Goal: Task Accomplishment & Management: Manage account settings

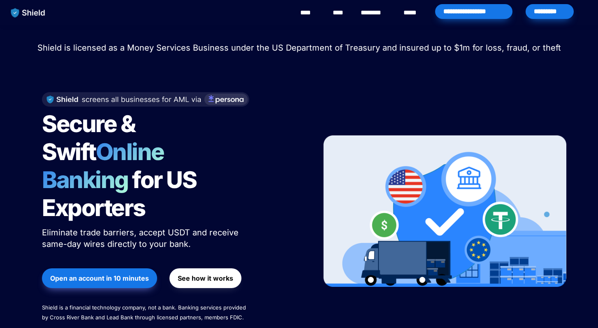
click at [535, 16] on div "*********" at bounding box center [549, 11] width 48 height 15
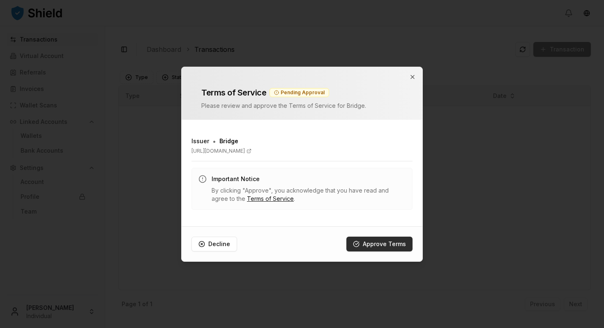
click at [364, 240] on button "Approve Terms" at bounding box center [379, 243] width 66 height 15
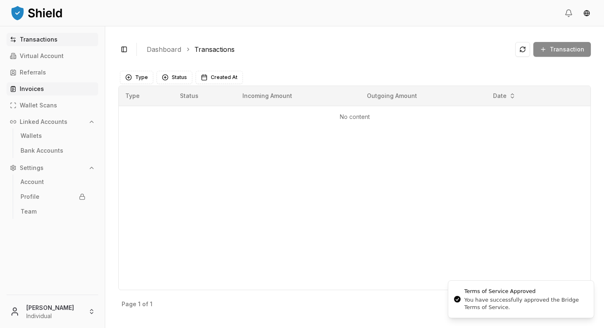
click at [50, 92] on link "Invoices" at bounding box center [53, 88] width 92 height 13
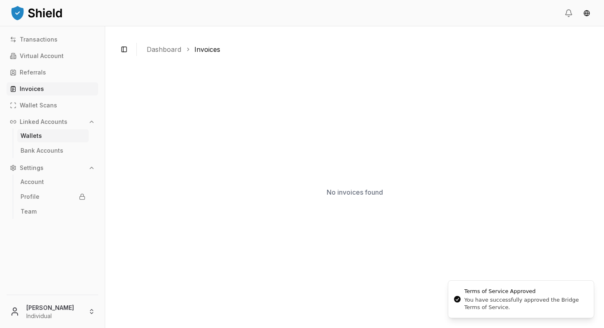
click at [65, 141] on link "Wallets" at bounding box center [53, 135] width 72 height 13
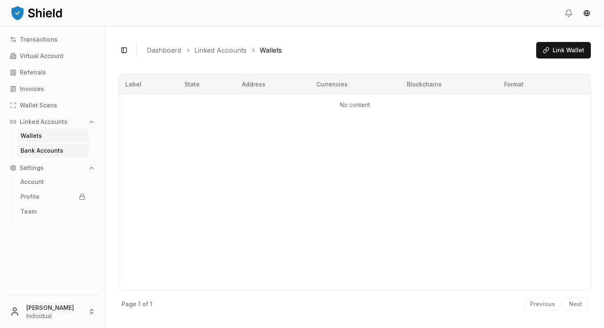
click at [63, 149] on link "Bank Accounts" at bounding box center [53, 150] width 72 height 13
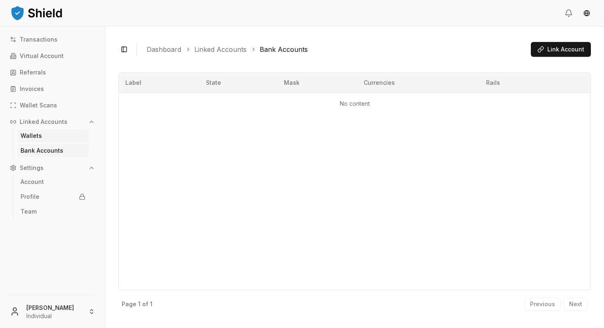
click at [62, 141] on link "Wallets" at bounding box center [53, 135] width 72 height 13
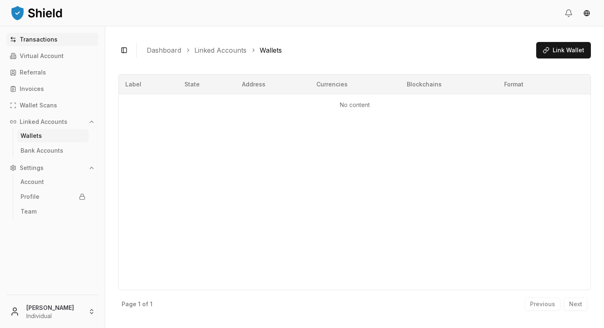
click at [38, 44] on link "Transactions" at bounding box center [53, 39] width 92 height 13
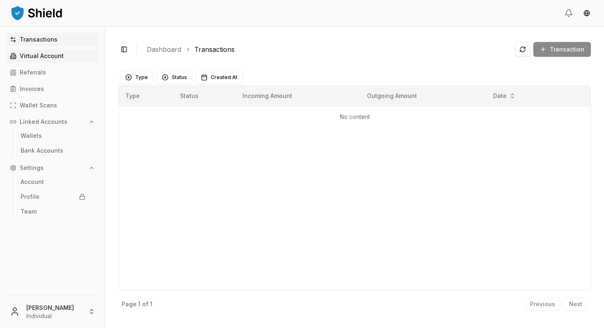
click at [44, 58] on p "Virtual Account" at bounding box center [42, 56] width 44 height 6
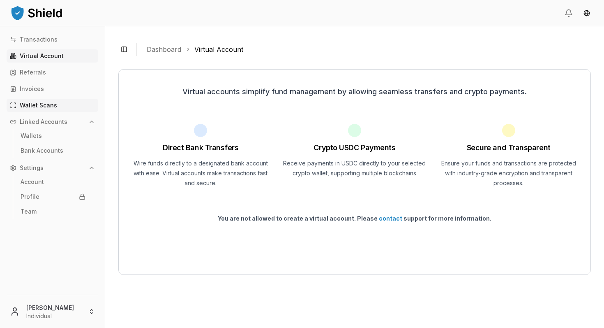
click at [77, 106] on link "Wallet Scans" at bounding box center [53, 105] width 92 height 13
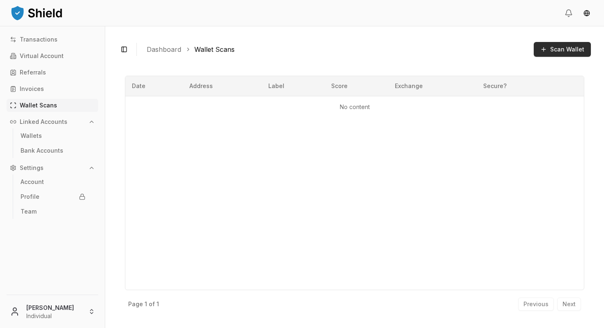
click at [574, 52] on span "Scan Wallet" at bounding box center [567, 49] width 34 height 8
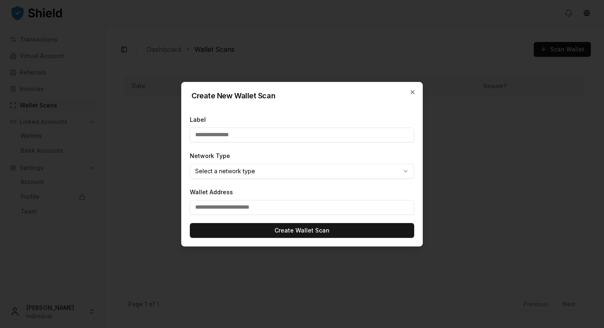
click at [242, 134] on input "Label" at bounding box center [302, 134] width 224 height 15
type input "*******"
click at [230, 169] on body "Transactions Virtual Account Referrals Invoices Wallet Scans Linked Accounts Wa…" at bounding box center [302, 164] width 604 height 328
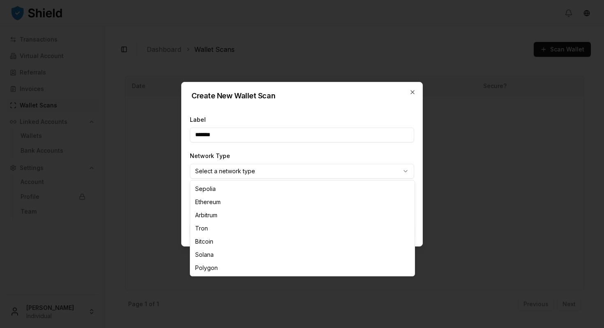
select select "****"
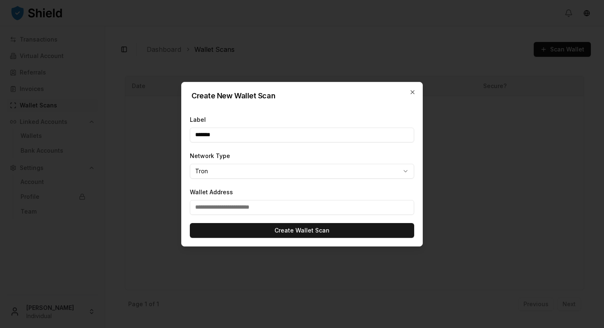
click at [225, 211] on input "Wallet Address" at bounding box center [302, 207] width 224 height 15
paste input "**********"
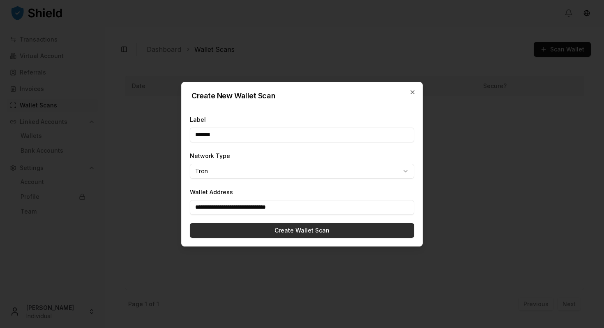
type input "**********"
click at [232, 228] on button "Create Wallet Scan" at bounding box center [302, 230] width 224 height 15
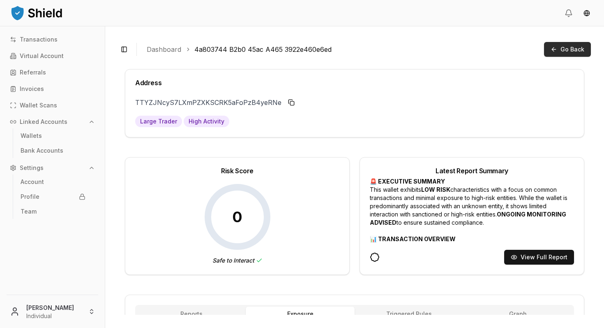
click at [591, 46] on button "Go Back" at bounding box center [567, 49] width 47 height 15
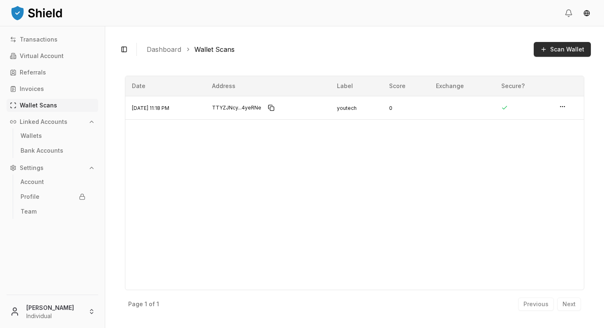
click at [558, 51] on span "Scan Wallet" at bounding box center [567, 49] width 34 height 8
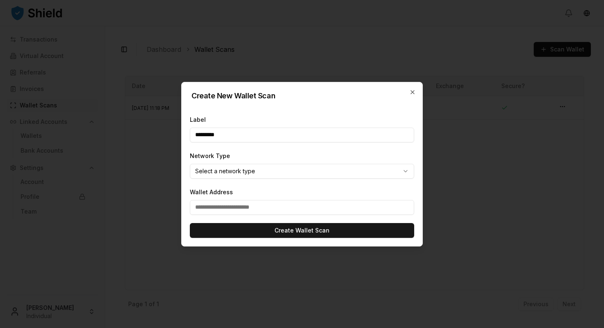
type input "*********"
click at [301, 177] on body "Transactions Virtual Account Referrals Invoices Wallet Scans Linked Accounts Wa…" at bounding box center [302, 164] width 604 height 328
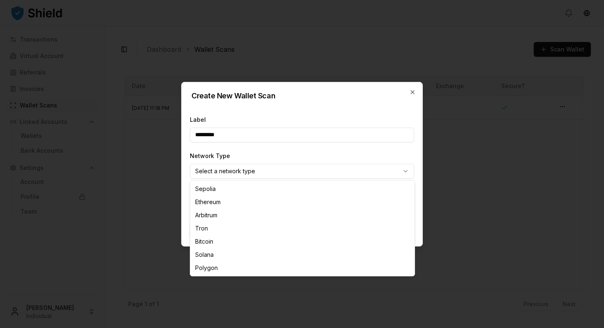
select select "****"
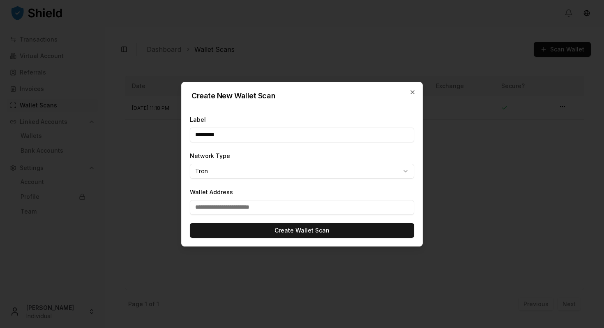
click at [253, 211] on input "Wallet Address" at bounding box center [302, 207] width 224 height 15
paste input "**********"
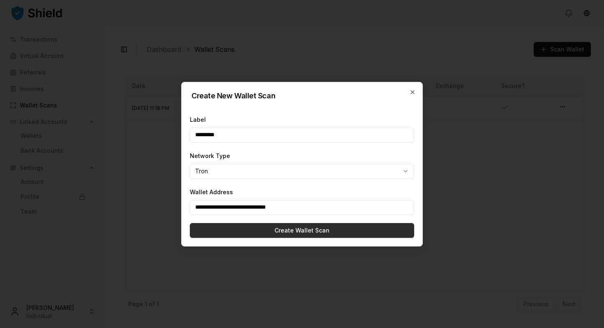
type input "**********"
click at [252, 228] on button "Create Wallet Scan" at bounding box center [302, 230] width 224 height 15
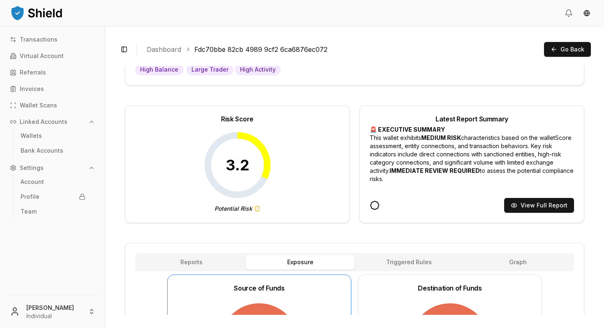
scroll to position [50, 0]
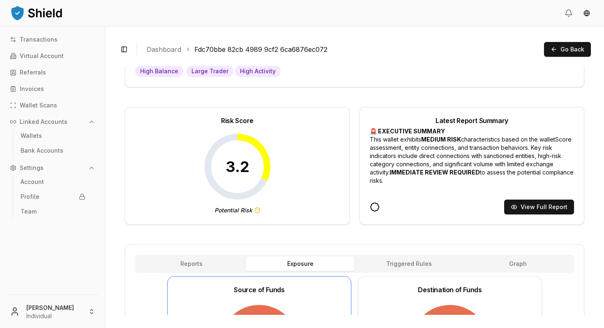
click at [245, 166] on icon at bounding box center [238, 167] width 66 height 66
click at [257, 210] on icon at bounding box center [257, 209] width 0 height 1
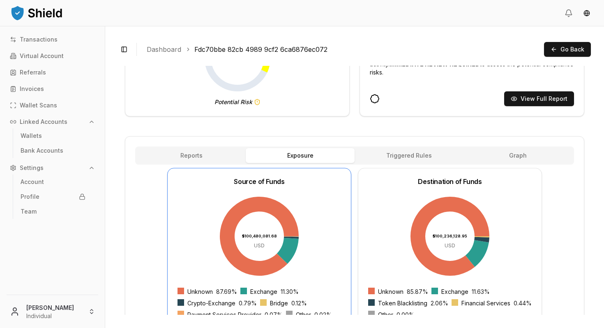
scroll to position [113, 0]
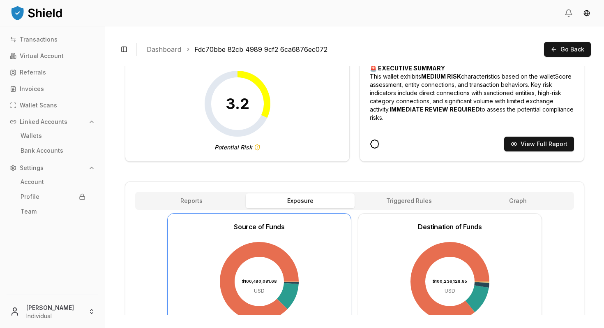
click at [392, 154] on div "Address TU6xBudXkVzUE999EohNUJj5qsc5EGFbQc TU6xBudX...EGFbQc High Balance Large…" at bounding box center [354, 238] width 459 height 565
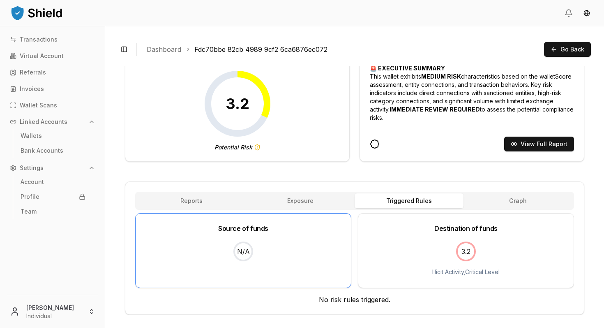
click at [468, 251] on span "3.2" at bounding box center [466, 251] width 20 height 20
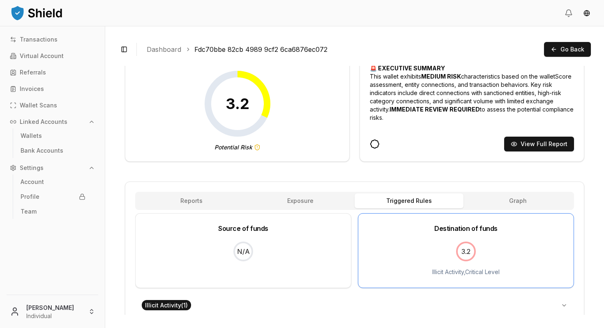
scroll to position [147, 0]
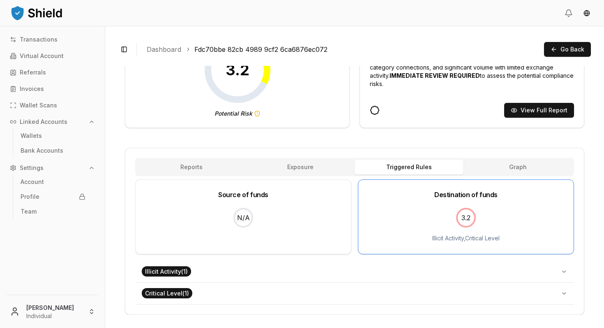
click at [242, 269] on button "Illicit Activity ( 1 )" at bounding box center [354, 271] width 439 height 21
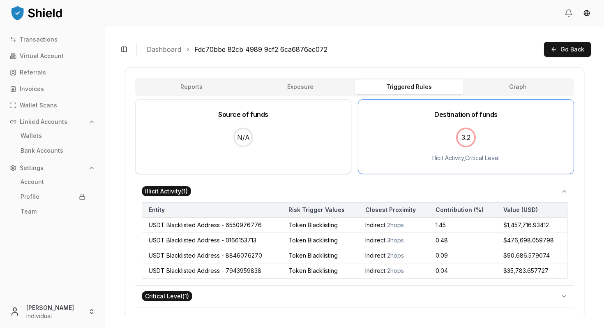
scroll to position [230, 0]
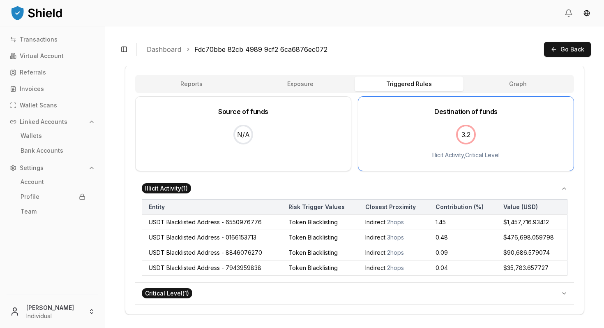
click at [193, 296] on span "Critical Level ( 1 )" at bounding box center [170, 293] width 57 height 8
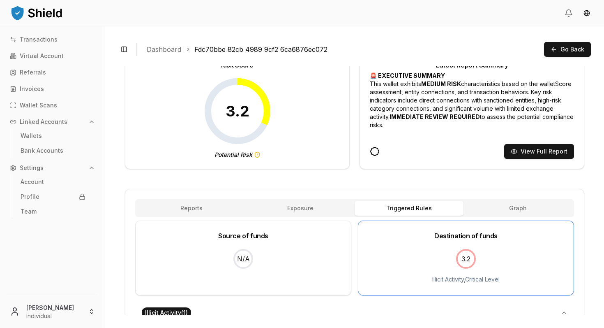
scroll to position [105, 0]
click at [222, 216] on div "Reports Exposure Rules Triggered Rules Graph" at bounding box center [354, 208] width 439 height 18
click at [215, 210] on button "Reports" at bounding box center [191, 208] width 109 height 15
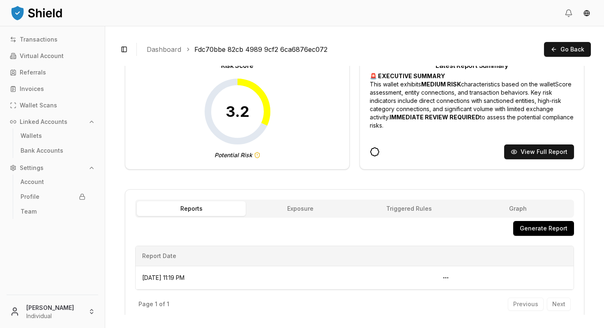
scroll to position [115, 0]
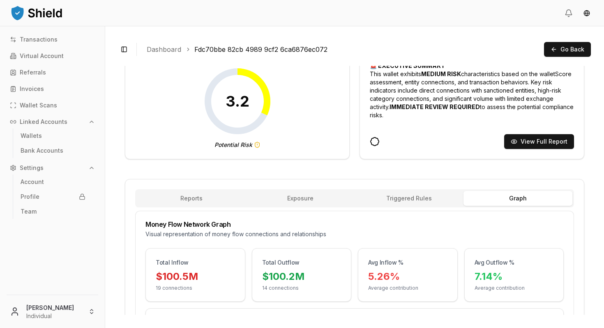
click at [508, 196] on button "Graph" at bounding box center [518, 198] width 109 height 15
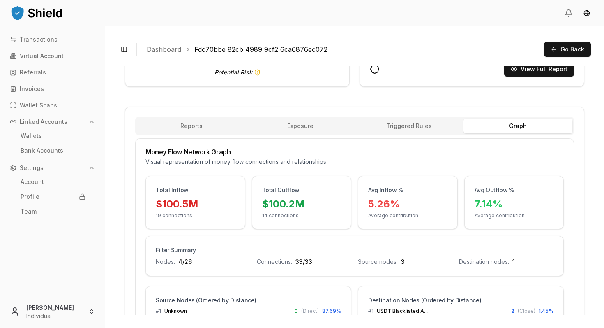
scroll to position [0, 0]
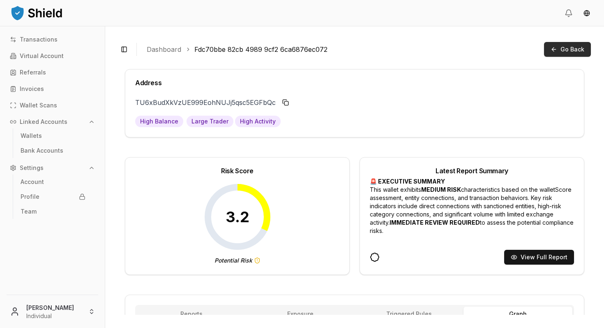
click at [562, 56] on button "Go Back" at bounding box center [567, 49] width 47 height 15
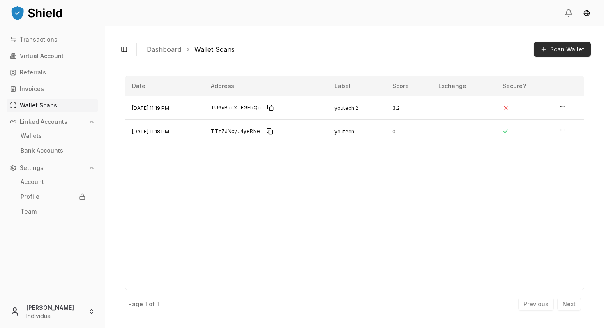
click at [561, 52] on span "Scan Wallet" at bounding box center [567, 49] width 34 height 8
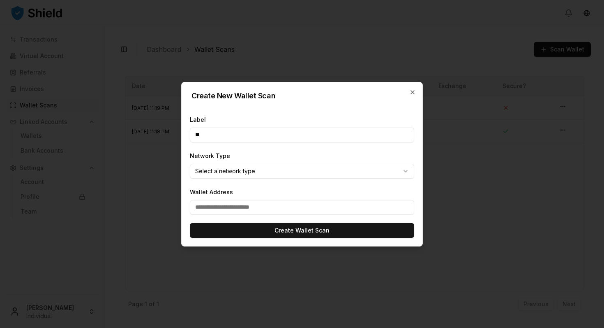
type input "**"
click at [302, 169] on body "Transactions Virtual Account Referrals Invoices Wallet Scans Linked Accounts Wa…" at bounding box center [302, 164] width 604 height 328
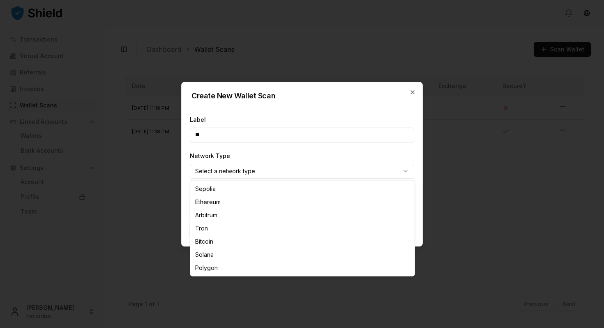
select select "****"
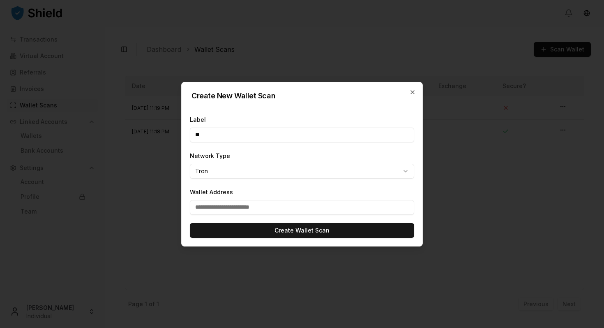
click at [261, 210] on input "Wallet Address" at bounding box center [302, 207] width 224 height 15
paste input "**********"
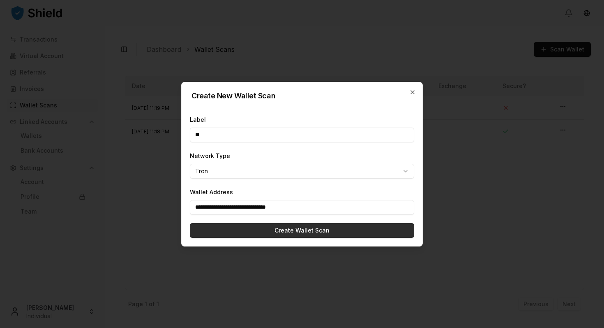
type input "**********"
click at [261, 230] on button "Create Wallet Scan" at bounding box center [302, 230] width 224 height 15
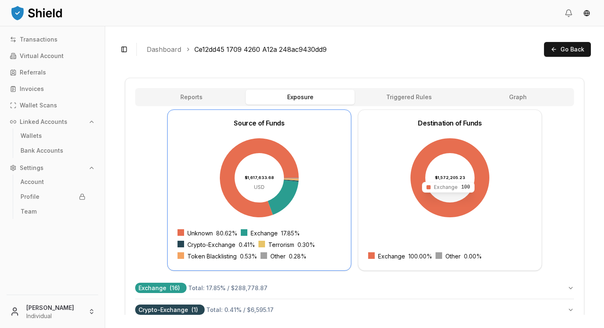
scroll to position [218, 0]
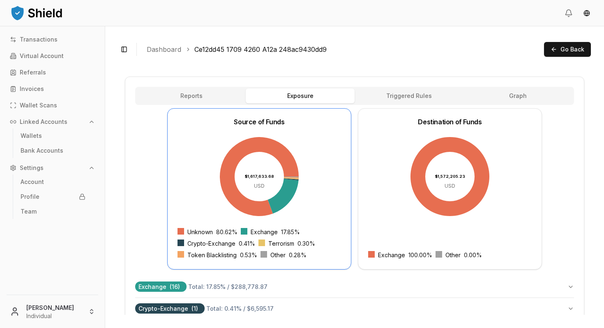
click at [356, 269] on div "Source of Funds $1,617,633.68 USD Unknown 80.62 % Exchange 17.85 % Crypto-Excha…" at bounding box center [354, 188] width 439 height 161
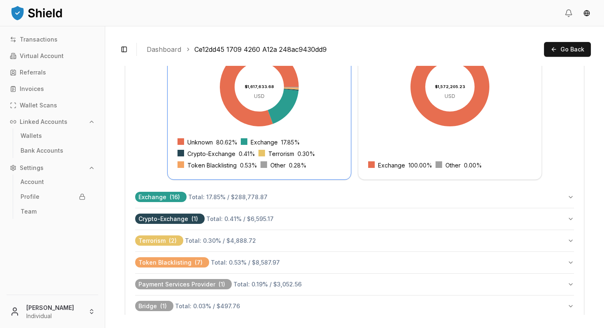
scroll to position [311, 0]
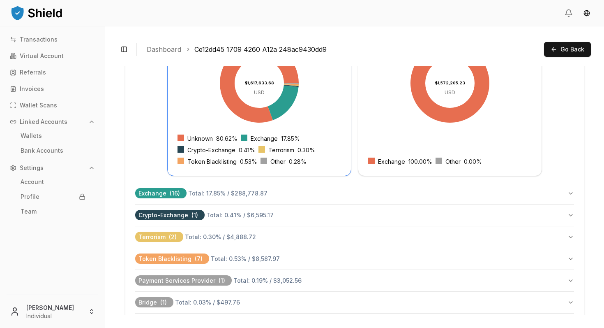
click at [294, 238] on button "Terrorism ( 2 ) Total: 0.30 % / $4,888.72" at bounding box center [354, 236] width 439 height 21
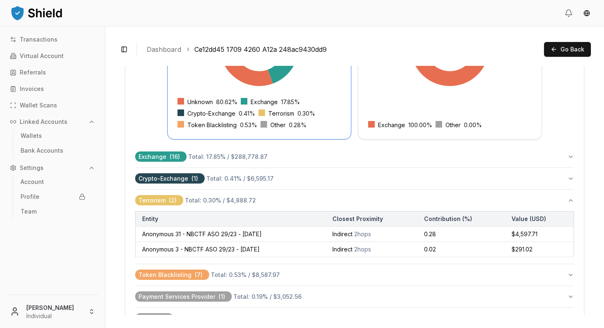
scroll to position [349, 0]
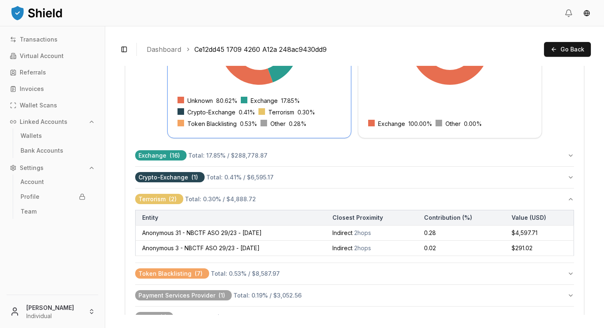
click at [258, 238] on td "Anonymous 31 - NBCTF ASO 29/23 - 28 June 2023" at bounding box center [231, 232] width 191 height 15
click at [230, 197] on span "Total: 0.30 % / $4,888.72" at bounding box center [220, 198] width 71 height 7
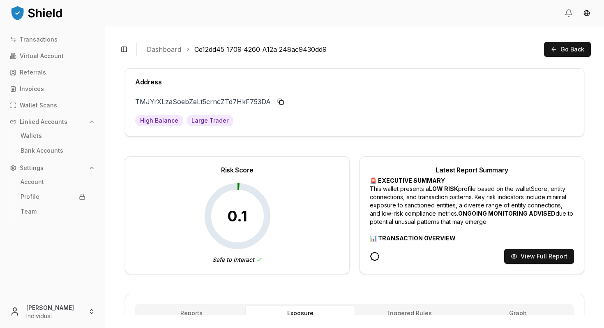
scroll to position [0, 0]
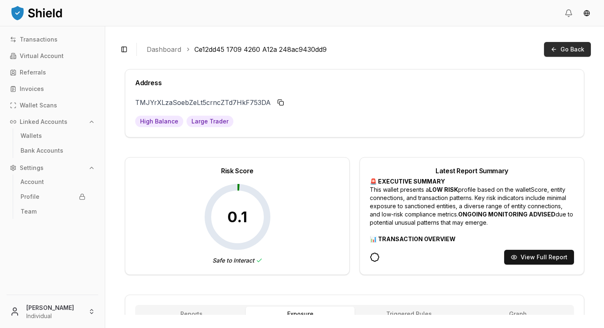
click at [567, 42] on button "Go Back" at bounding box center [567, 49] width 47 height 15
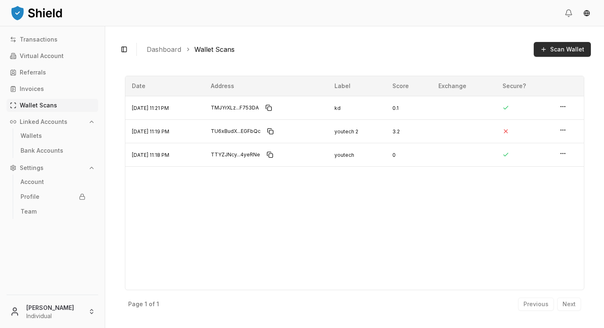
click at [549, 46] on button "Scan Wallet" at bounding box center [562, 49] width 57 height 15
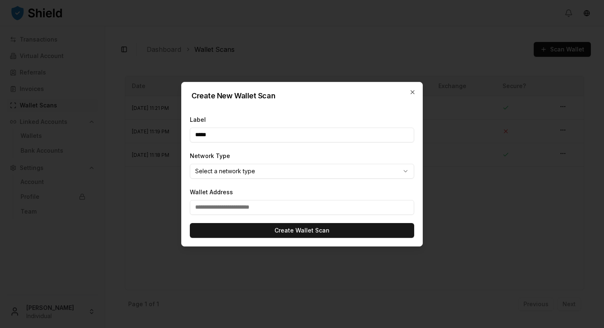
type input "*****"
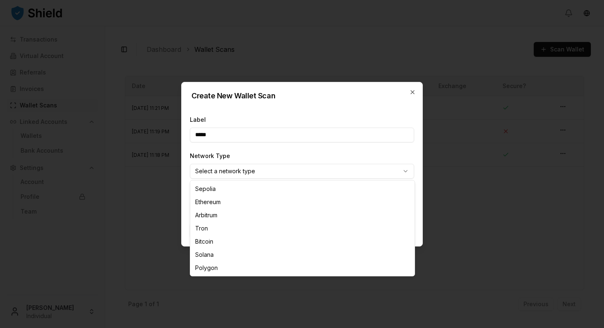
click at [288, 172] on body "Transactions Virtual Account Referrals Invoices Wallet Scans Linked Accounts Wa…" at bounding box center [302, 164] width 604 height 328
select select "****"
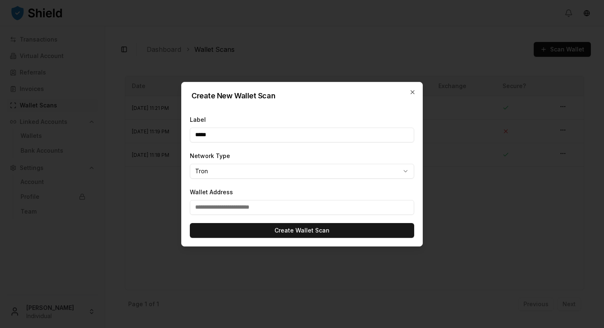
click at [232, 210] on input "Wallet Address" at bounding box center [302, 207] width 224 height 15
paste input "**********"
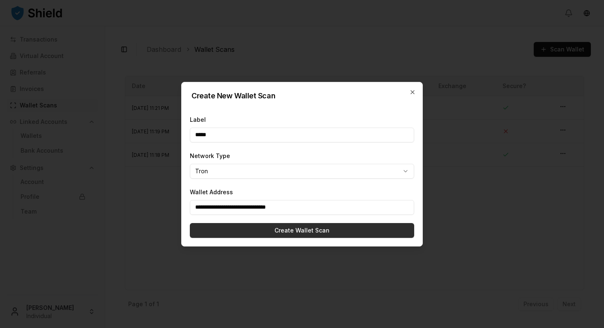
type input "**********"
click at [242, 228] on button "Create Wallet Scan" at bounding box center [302, 230] width 224 height 15
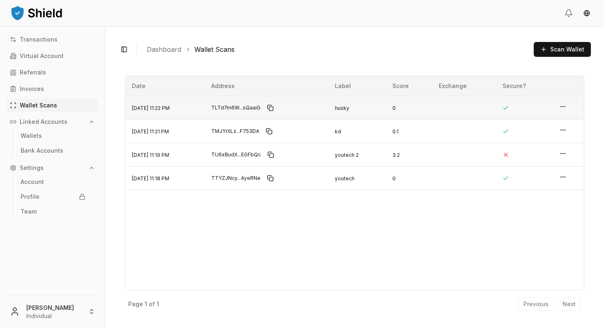
click at [170, 109] on span "Sep 4, 2025, 11:22 PM" at bounding box center [151, 108] width 38 height 6
click at [566, 105] on html "Transactions Virtual Account Referrals Invoices Wallet Scans Linked Accounts Wa…" at bounding box center [302, 164] width 604 height 328
click at [545, 91] on p "View Details" at bounding box center [536, 91] width 36 height 6
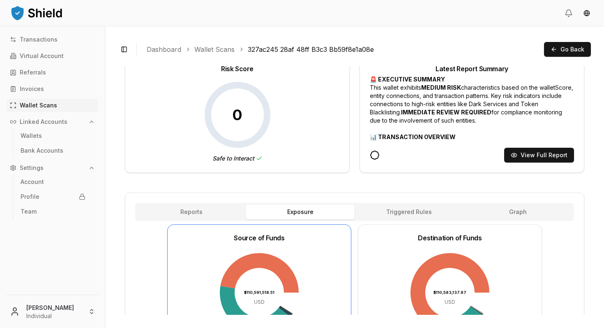
scroll to position [102, 0]
click at [519, 157] on button "View Full Report" at bounding box center [539, 154] width 70 height 15
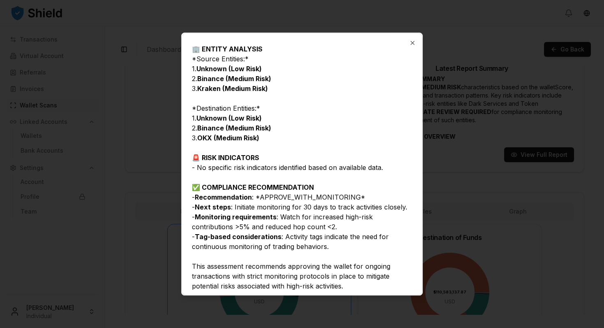
scroll to position [307, 0]
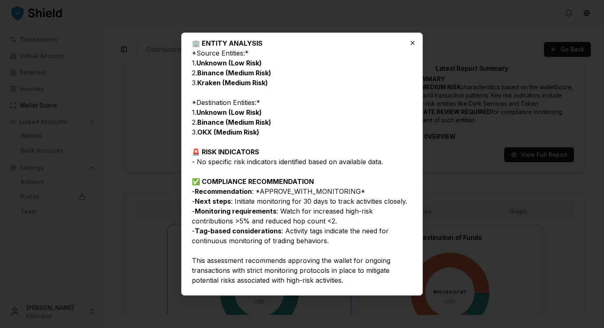
click at [412, 43] on icon "button" at bounding box center [412, 42] width 7 height 7
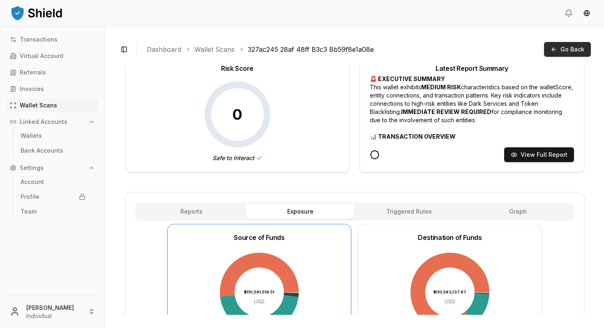
click at [566, 53] on span "Go Back" at bounding box center [573, 49] width 24 height 8
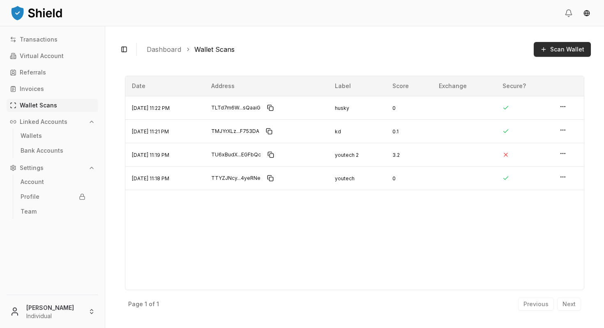
click at [545, 56] on button "Scan Wallet" at bounding box center [562, 49] width 57 height 15
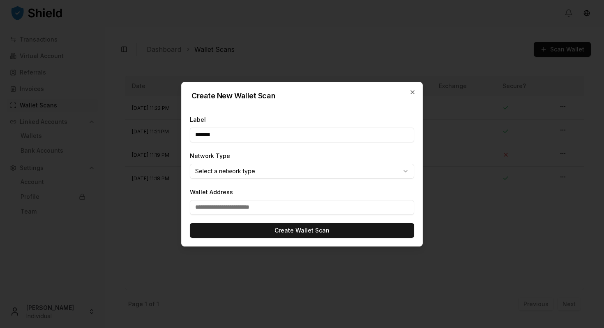
type input "*******"
click at [349, 162] on div "Network Type Select a network type ******* ******** ******** **** ******* *****…" at bounding box center [302, 164] width 224 height 28
click at [343, 174] on body "Transactions Virtual Account Referrals Invoices Wallet Scans Linked Accounts Wa…" at bounding box center [302, 164] width 604 height 328
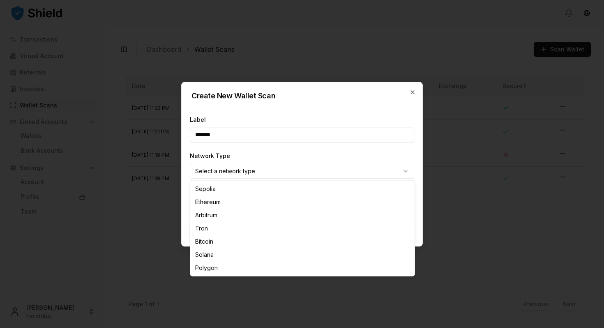
select select "****"
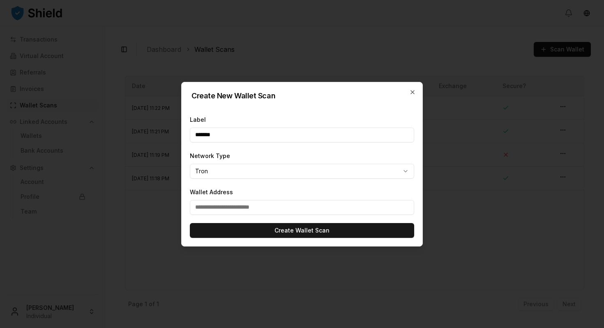
click at [251, 208] on input "Wallet Address" at bounding box center [302, 207] width 224 height 15
paste input "**********"
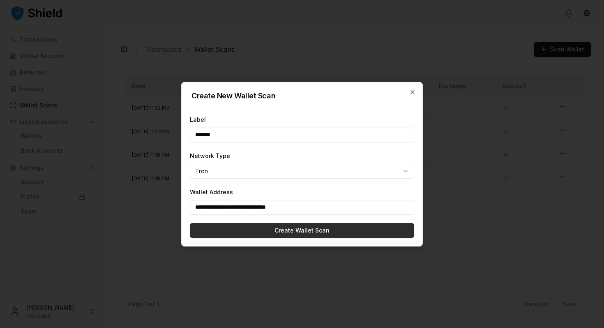
type input "**********"
click at [265, 228] on button "Create Wallet Scan" at bounding box center [302, 230] width 224 height 15
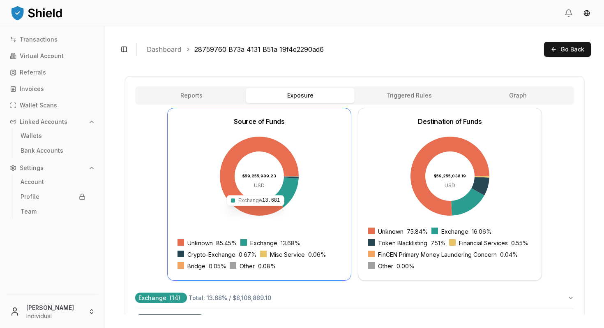
scroll to position [226, 0]
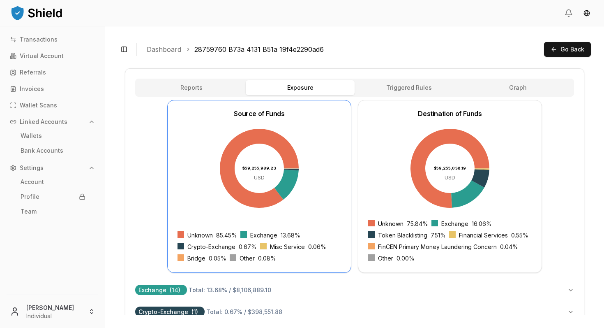
click at [353, 242] on div "Source of Funds $59,255,989.23 USD Unknown 85.45 % Exchange 13.68 % Crypto-Exch…" at bounding box center [354, 186] width 439 height 173
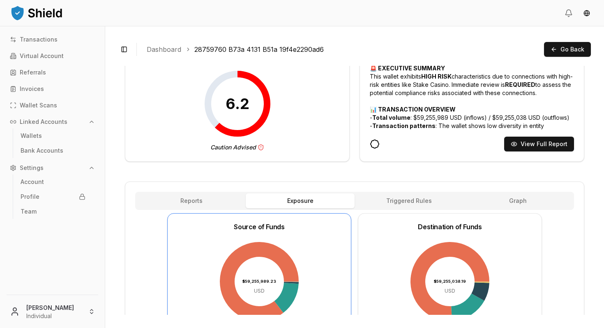
scroll to position [114, 0]
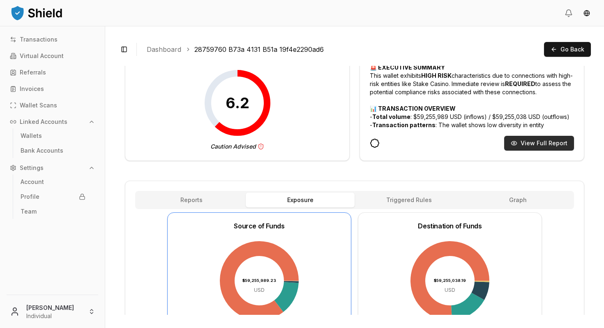
click at [521, 140] on button "View Full Report" at bounding box center [539, 143] width 70 height 15
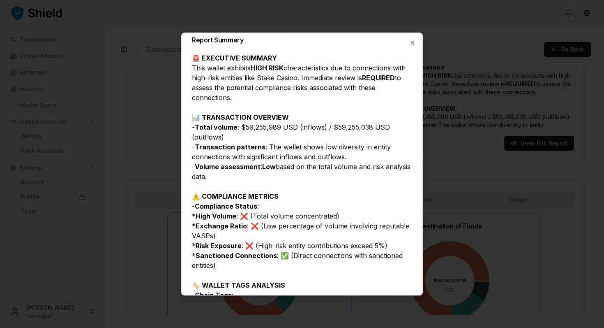
scroll to position [4, 0]
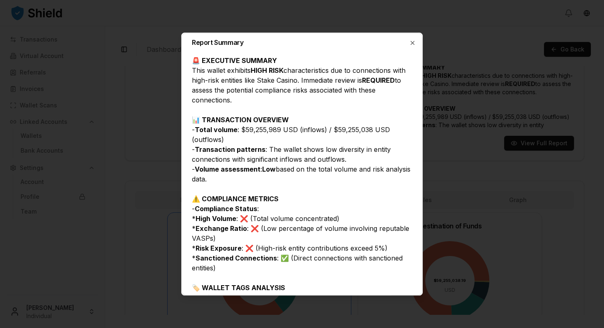
click at [411, 47] on div "Report Summary" at bounding box center [302, 42] width 240 height 26
click at [412, 40] on icon "button" at bounding box center [412, 42] width 7 height 7
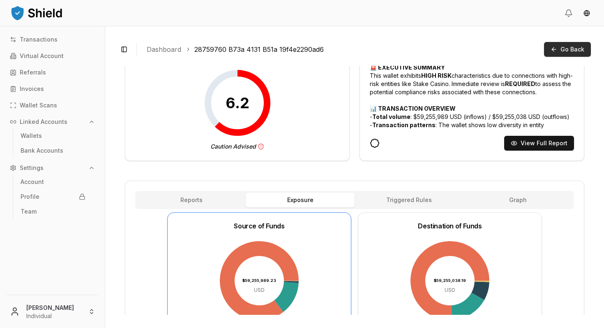
click at [568, 51] on span "Go Back" at bounding box center [573, 49] width 24 height 8
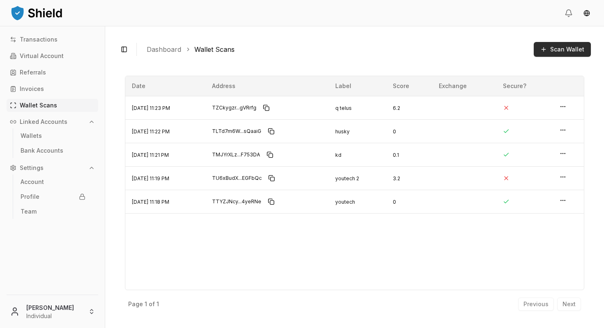
click at [556, 50] on span "Scan Wallet" at bounding box center [567, 49] width 34 height 8
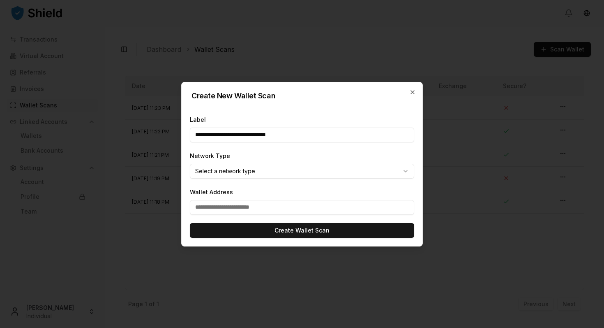
type input "**********"
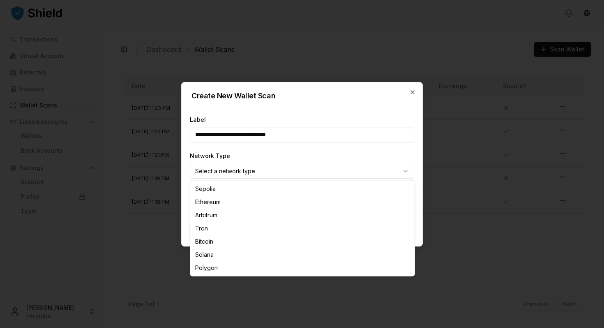
click at [281, 172] on body "Transactions Virtual Account Referrals Invoices Wallet Scans Linked Accounts Wa…" at bounding box center [302, 164] width 604 height 328
select select "****"
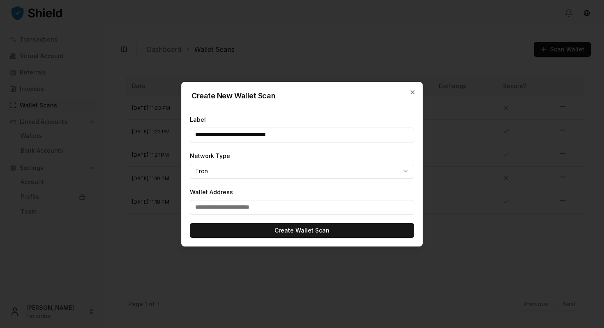
click at [241, 210] on input "Wallet Address" at bounding box center [302, 207] width 224 height 15
paste input "**********"
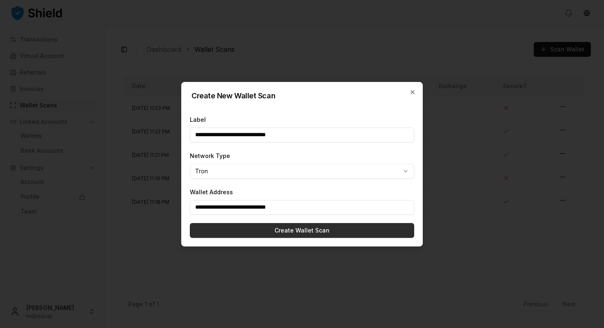
type input "**********"
click at [243, 224] on button "Create Wallet Scan" at bounding box center [302, 230] width 224 height 15
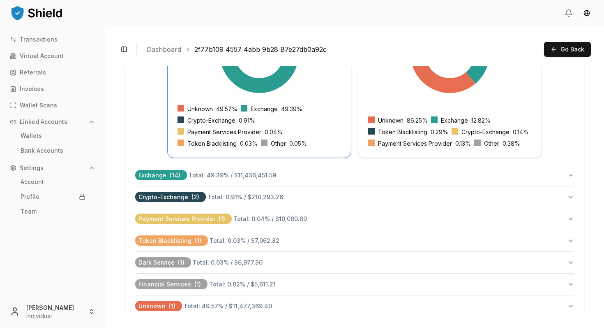
scroll to position [353, 0]
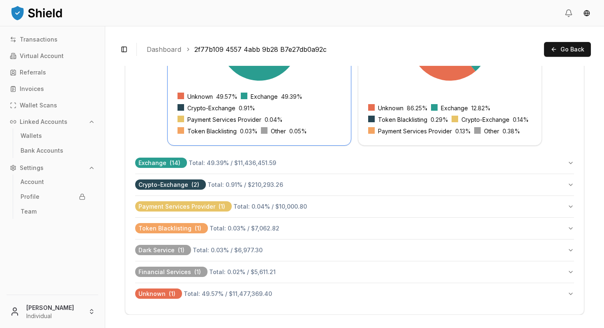
click at [232, 249] on span "Total: 0.03 % / $6,977.30" at bounding box center [228, 249] width 70 height 7
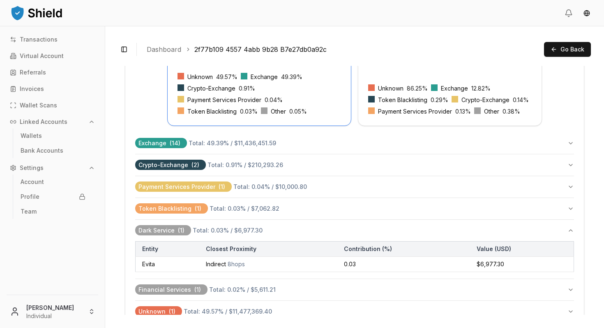
scroll to position [376, 0]
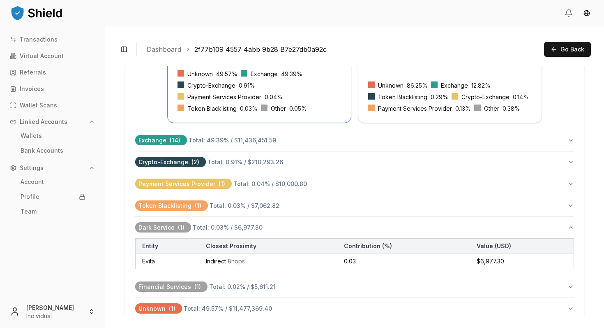
click at [236, 261] on span "8 hops" at bounding box center [236, 260] width 17 height 7
click at [226, 261] on td "Indirect 8 hops" at bounding box center [268, 261] width 138 height 15
click at [198, 260] on td "Evita" at bounding box center [168, 261] width 64 height 15
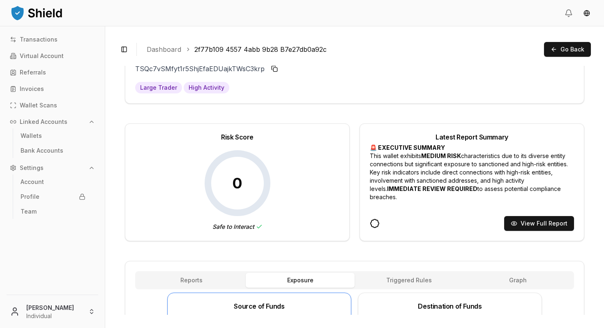
scroll to position [0, 0]
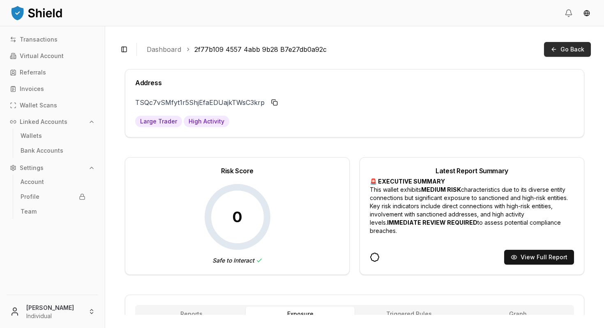
click at [561, 54] on button "Go Back" at bounding box center [567, 49] width 47 height 15
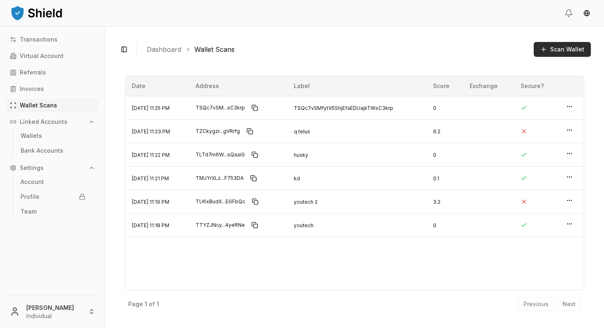
click at [543, 50] on button "Scan Wallet" at bounding box center [562, 49] width 57 height 15
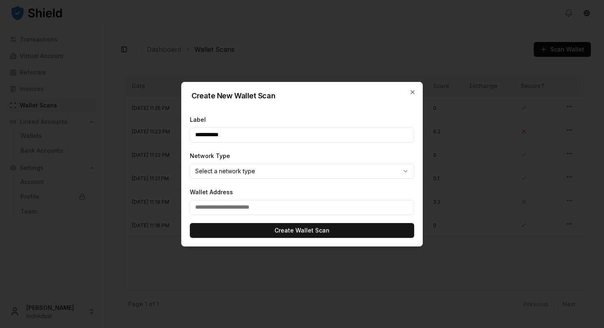
type input "**********"
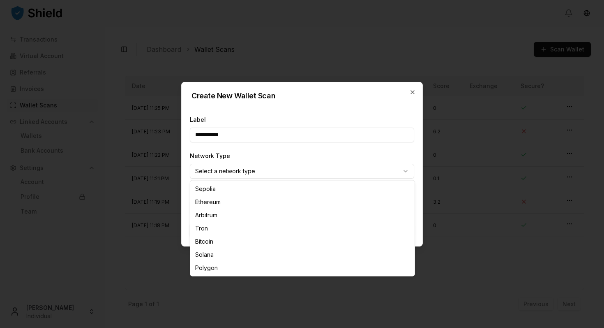
click at [240, 176] on body "Transactions Virtual Account Referrals Invoices Wallet Scans Linked Accounts Wa…" at bounding box center [302, 164] width 604 height 328
select select "****"
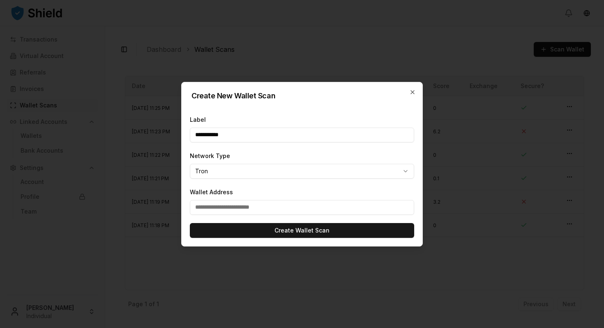
click at [224, 206] on input "Wallet Address" at bounding box center [302, 207] width 224 height 15
paste input "**********"
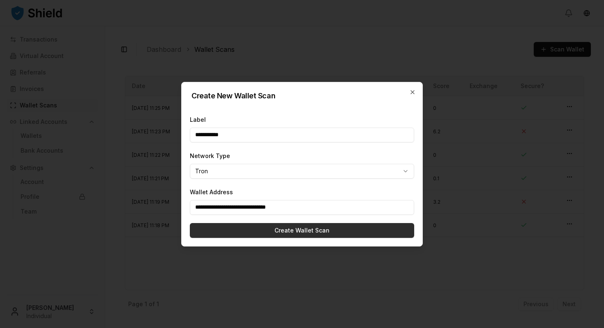
type input "**********"
click at [242, 224] on button "Create Wallet Scan" at bounding box center [302, 230] width 224 height 15
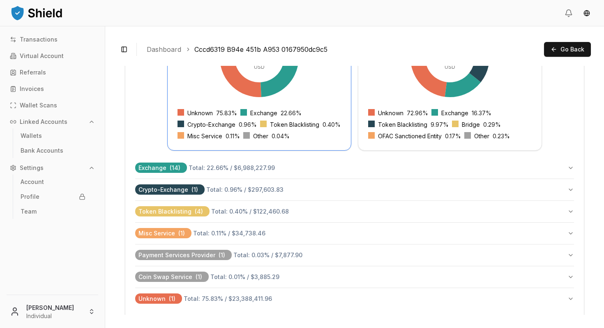
scroll to position [341, 0]
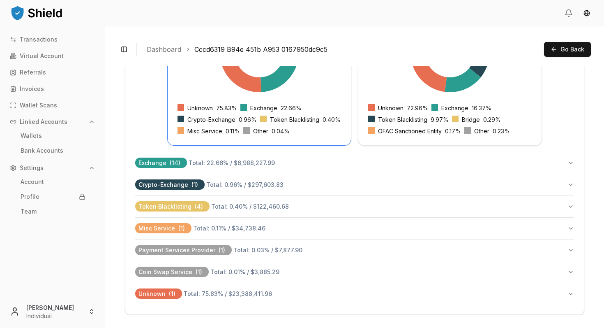
click at [418, 113] on div "Unknown 72.96 % Exchange 16.37 % Token Blacklisting 9.97 % Bridge 0.29 % OFAC S…" at bounding box center [449, 124] width 183 height 41
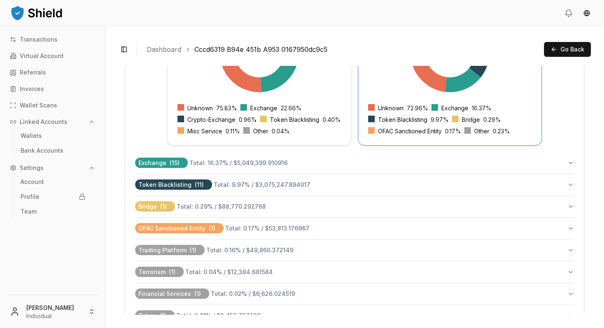
click at [299, 231] on span "Total: 0.17 % / $53,813.176967" at bounding box center [267, 227] width 84 height 7
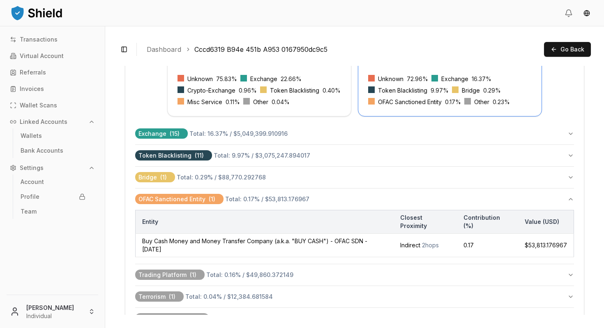
scroll to position [371, 0]
click at [308, 248] on td "Buy Cash Money and Money Transfer Company (a.k.a. "BUY CASH") - OFAC SDN - 18 O…" at bounding box center [265, 244] width 258 height 23
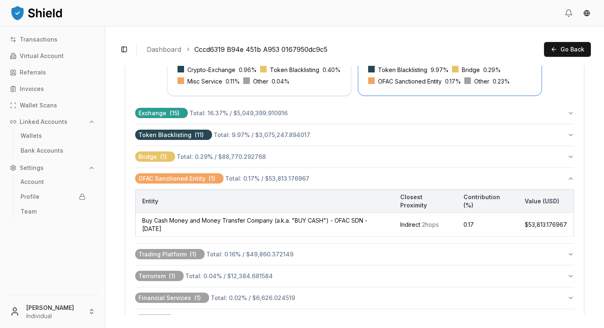
scroll to position [392, 0]
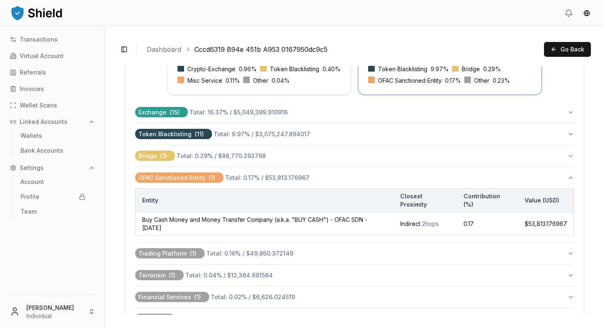
click at [439, 223] on span "2 hops" at bounding box center [430, 223] width 17 height 7
click at [413, 223] on td "Indirect 2 hops" at bounding box center [426, 223] width 64 height 23
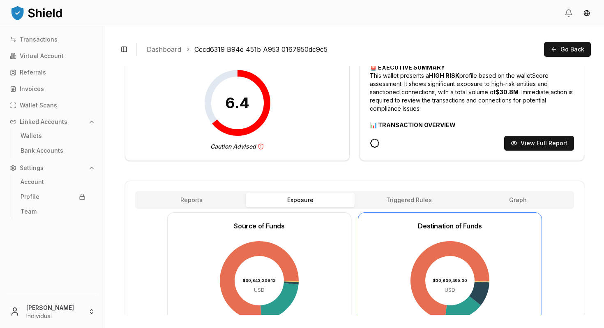
scroll to position [81, 0]
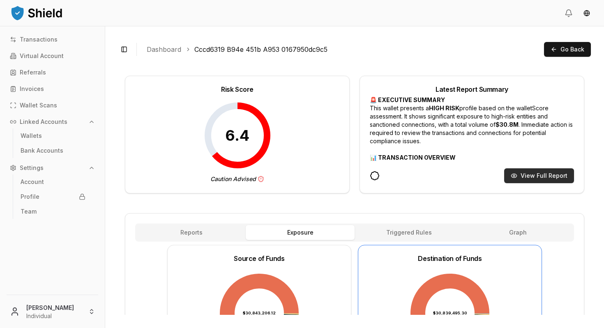
click at [526, 175] on button "View Full Report" at bounding box center [539, 175] width 70 height 15
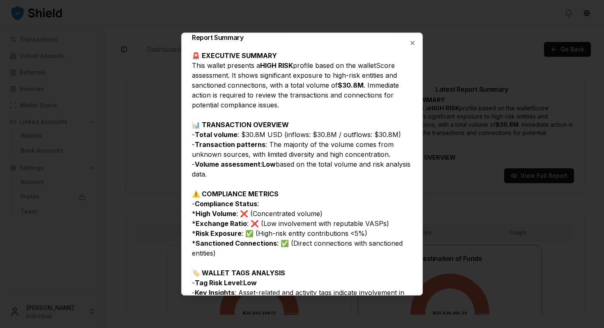
scroll to position [6, 0]
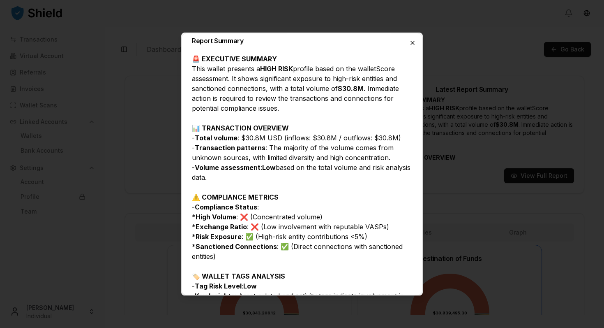
click at [414, 44] on icon "button" at bounding box center [412, 42] width 3 height 3
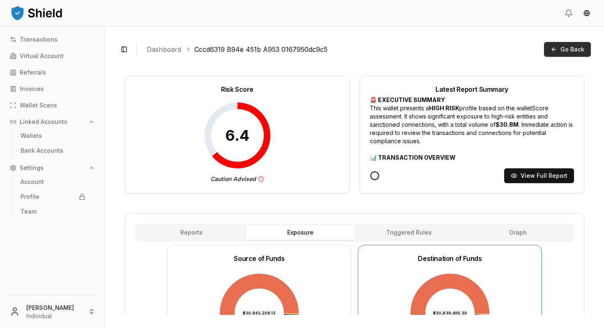
click at [567, 48] on span "Go Back" at bounding box center [573, 49] width 24 height 8
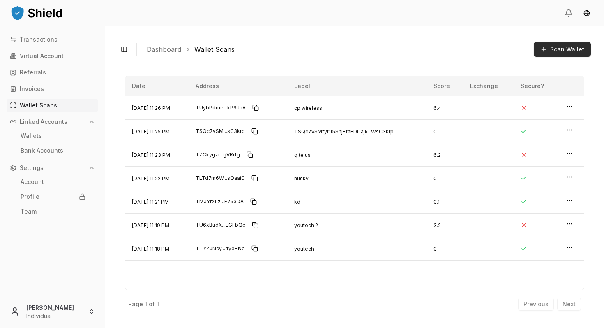
click at [565, 52] on span "Scan Wallet" at bounding box center [567, 49] width 34 height 8
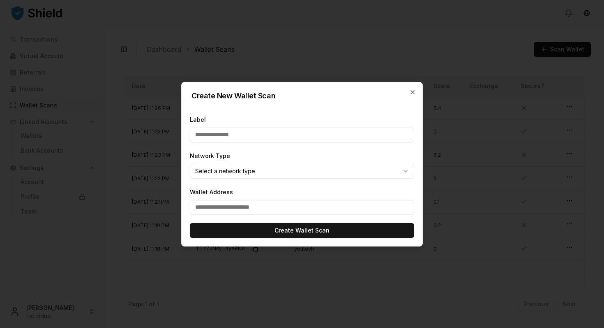
click at [284, 207] on input "Wallet Address" at bounding box center [302, 207] width 224 height 15
paste input "**********"
type input "**********"
click at [259, 175] on body "Transactions Virtual Account Referrals Invoices Wallet Scans Linked Accounts Wa…" at bounding box center [302, 164] width 604 height 328
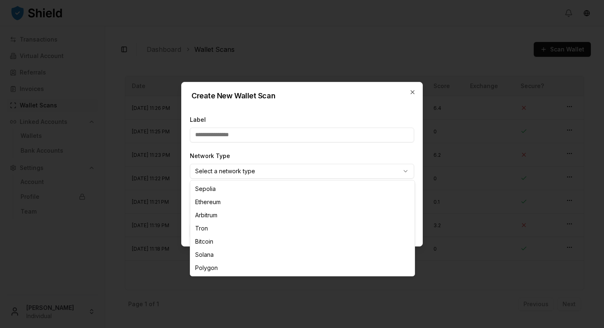
select select "****"
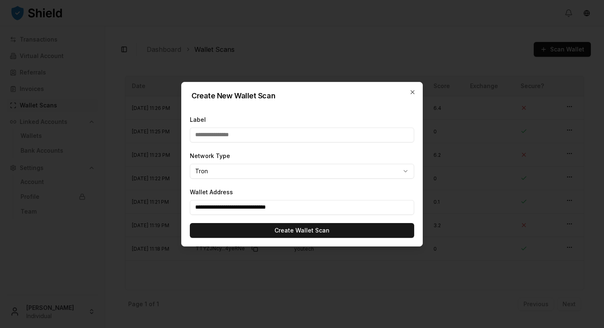
click at [245, 230] on button "Create Wallet Scan" at bounding box center [302, 230] width 224 height 15
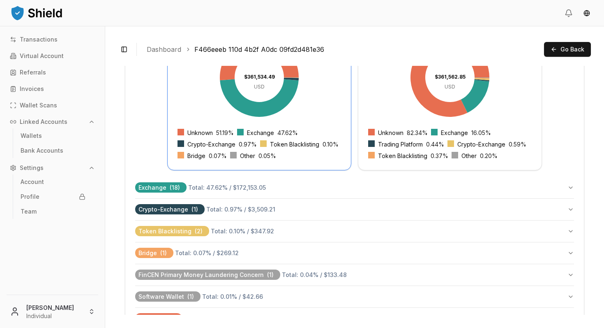
scroll to position [318, 0]
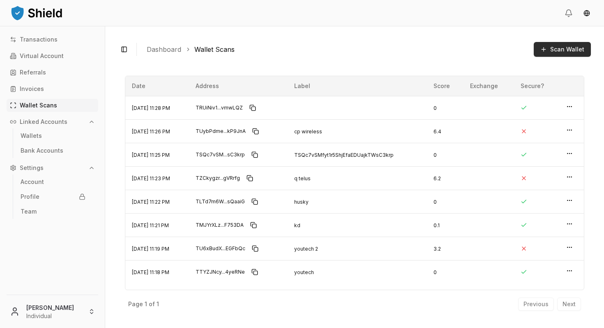
click at [581, 50] on span "Scan Wallet" at bounding box center [567, 49] width 34 height 8
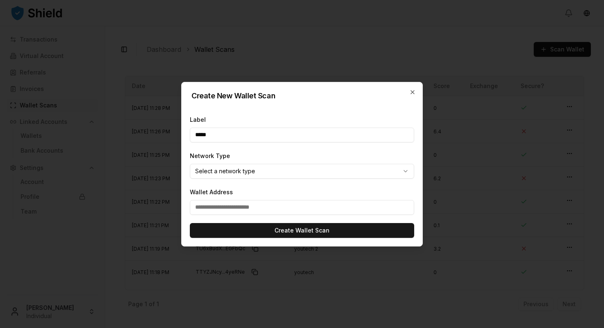
type input "*****"
click at [261, 175] on body "Transactions Virtual Account Referrals Invoices Wallet Scans Linked Accounts Wa…" at bounding box center [302, 164] width 604 height 328
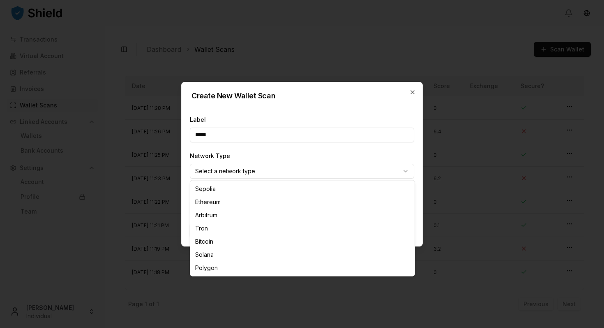
select select "****"
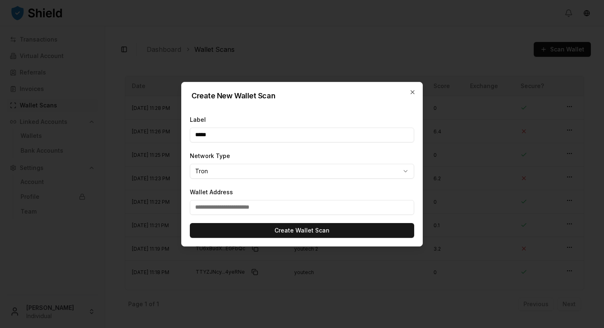
click at [238, 210] on input "Wallet Address" at bounding box center [302, 207] width 224 height 15
paste input "**********"
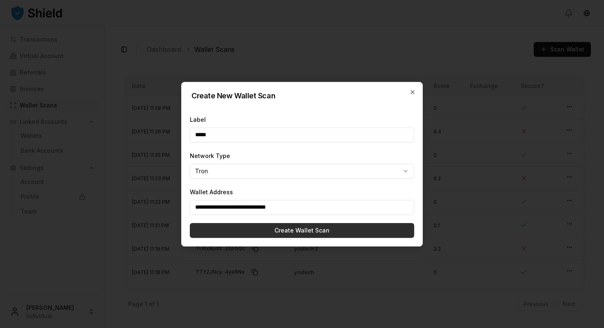
type input "**********"
click at [241, 225] on button "Create Wallet Scan" at bounding box center [302, 230] width 224 height 15
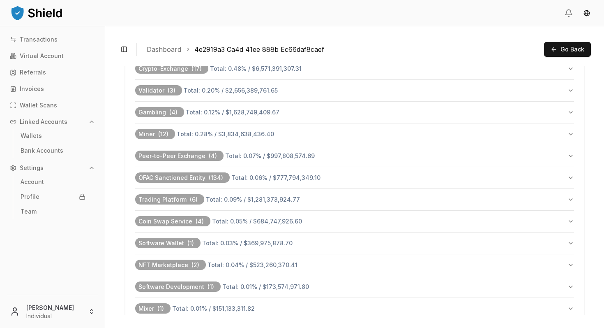
scroll to position [659, 0]
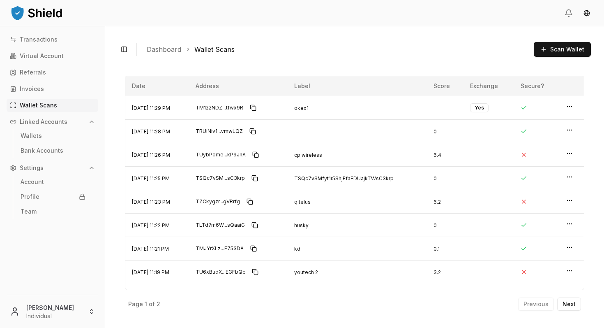
click at [436, 58] on div "Toggle Sidebar Dashboard Wallet Scans Scan Wallet" at bounding box center [354, 49] width 473 height 20
click at [51, 92] on link "Invoices" at bounding box center [53, 88] width 92 height 13
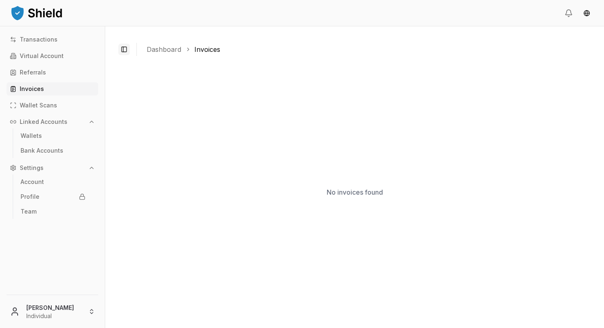
click at [126, 49] on button "Toggle Sidebar" at bounding box center [124, 50] width 12 height 12
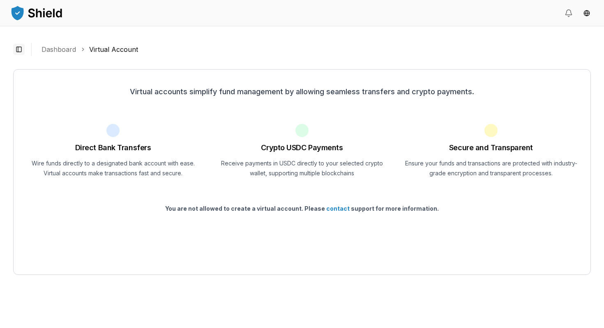
click at [21, 53] on button "Toggle Sidebar" at bounding box center [19, 50] width 12 height 12
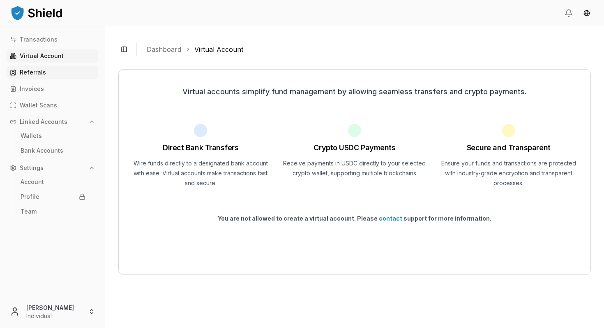
click at [66, 71] on link "Referrals" at bounding box center [53, 72] width 92 height 13
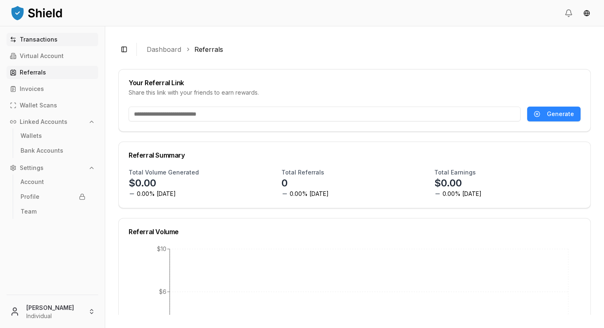
click at [42, 42] on p "Transactions" at bounding box center [39, 40] width 38 height 6
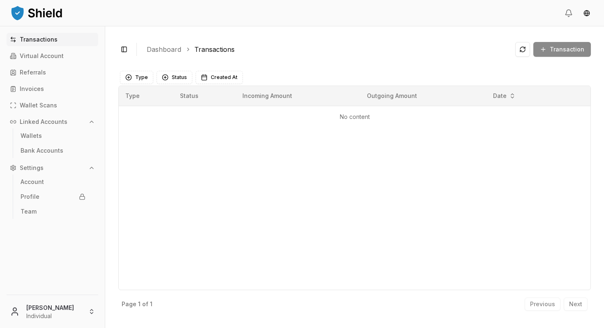
click at [219, 53] on link "Transactions" at bounding box center [214, 49] width 40 height 10
click at [524, 53] on button at bounding box center [522, 49] width 15 height 15
click at [57, 192] on link "Profile" at bounding box center [53, 196] width 72 height 13
click at [58, 197] on link "Profile" at bounding box center [53, 196] width 72 height 13
click at [58, 210] on link "Team" at bounding box center [53, 211] width 72 height 13
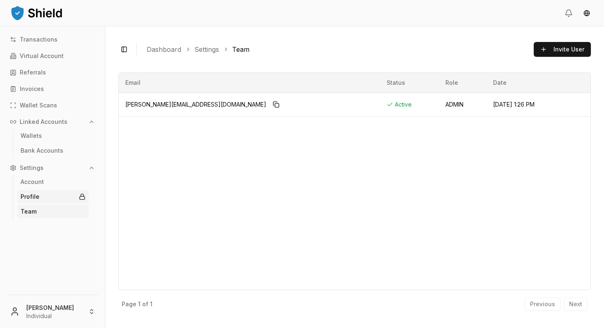
click at [60, 198] on link "Profile" at bounding box center [53, 196] width 72 height 13
click at [62, 184] on link "Account" at bounding box center [53, 181] width 72 height 13
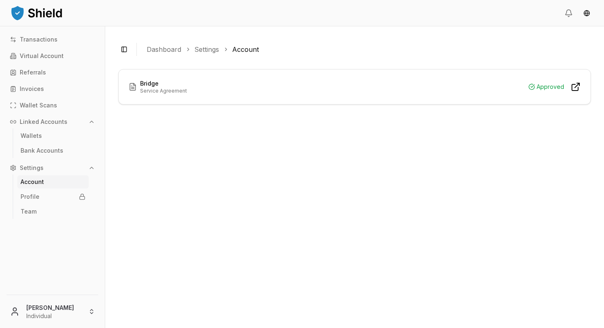
click at [165, 88] on p "Service Agreement" at bounding box center [163, 91] width 47 height 7
click at [571, 86] on icon at bounding box center [576, 87] width 10 height 10
click at [44, 150] on p "Bank Accounts" at bounding box center [42, 151] width 43 height 6
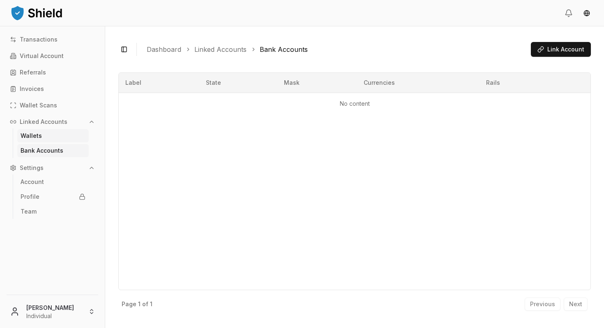
click at [44, 138] on link "Wallets" at bounding box center [53, 135] width 72 height 13
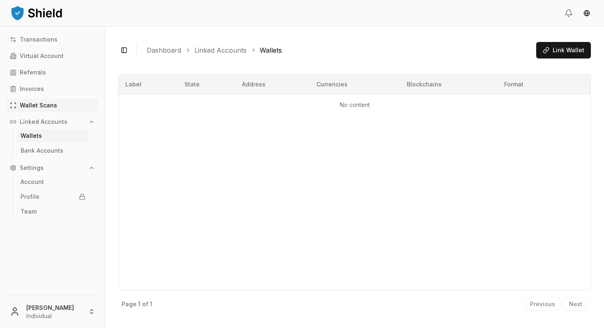
click at [50, 108] on p "Wallet Scans" at bounding box center [38, 105] width 37 height 6
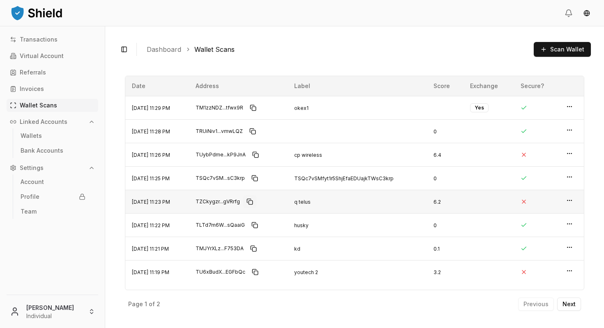
click at [256, 203] on button "Copy to clipboard" at bounding box center [249, 201] width 13 height 13
click at [574, 302] on p "Next" at bounding box center [569, 304] width 13 height 6
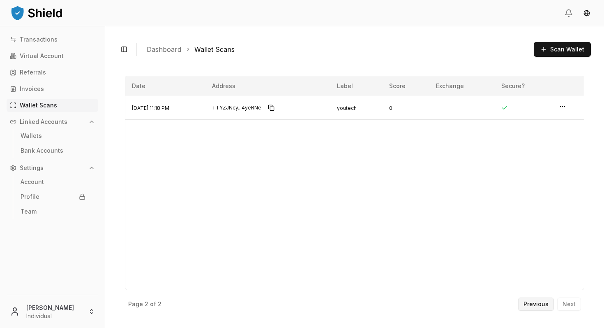
click at [544, 307] on p "Previous" at bounding box center [536, 304] width 25 height 6
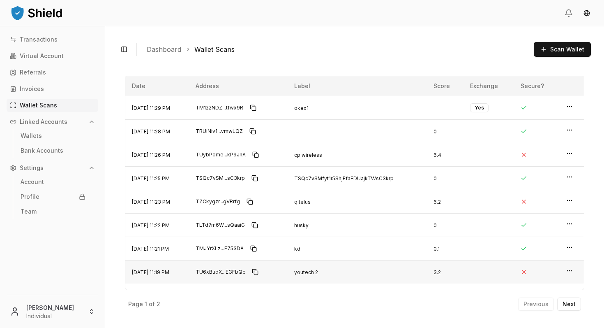
click at [567, 270] on html "Transactions Virtual Account Referrals Invoices Wallet Scans Linked Accounts Wa…" at bounding box center [302, 164] width 604 height 328
click at [547, 252] on p "View Details" at bounding box center [542, 255] width 36 height 6
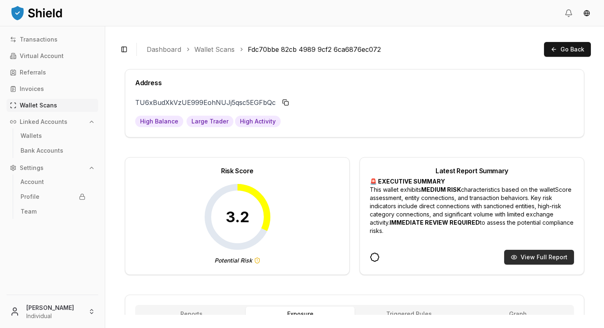
click at [540, 252] on button "View Full Report" at bounding box center [539, 256] width 70 height 15
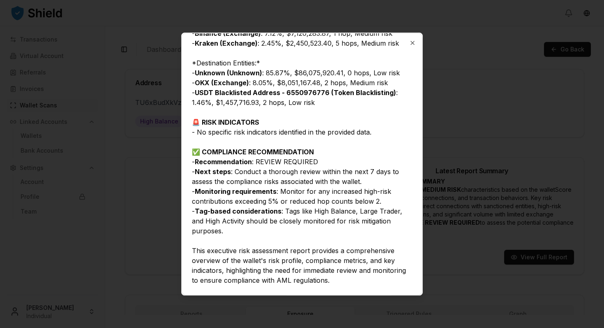
scroll to position [445, 0]
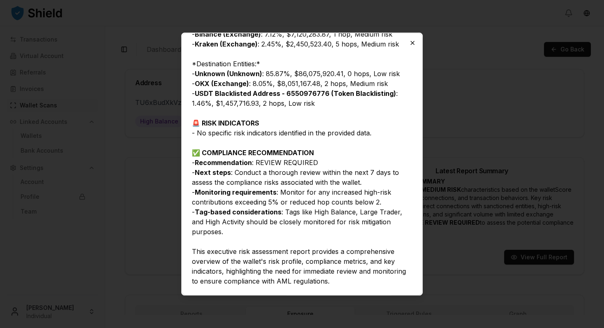
click at [413, 45] on icon "button" at bounding box center [412, 42] width 7 height 7
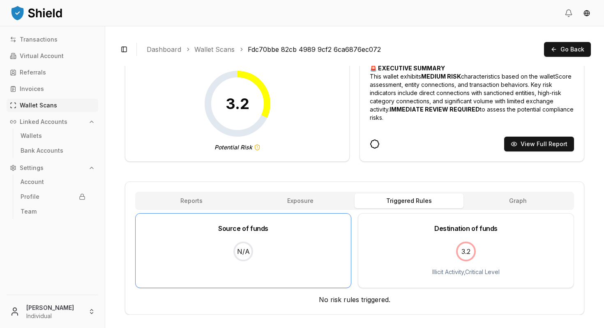
click at [371, 138] on div "Address TU6xBudXkVzUE999EohNUJj5qsc5EGFbQc TU6xBudX...EGFbQc High Balance Large…" at bounding box center [354, 135] width 459 height 358
click at [505, 203] on button "Graph" at bounding box center [518, 200] width 109 height 15
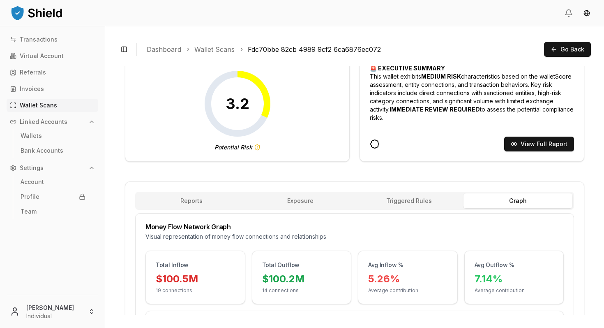
click at [209, 196] on button "Reports" at bounding box center [191, 200] width 109 height 15
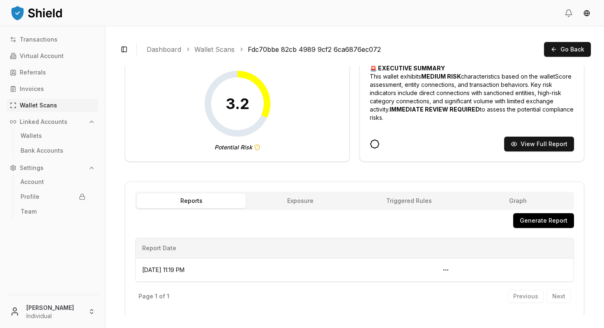
scroll to position [115, 0]
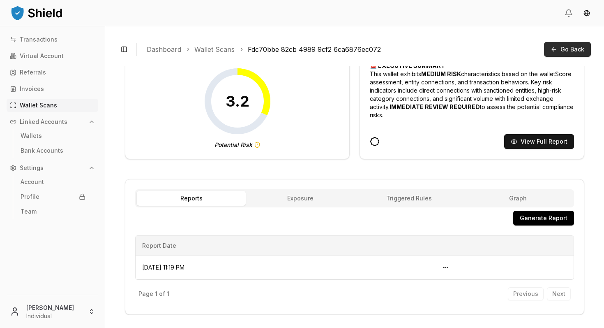
click at [556, 56] on button "Go Back" at bounding box center [567, 49] width 47 height 15
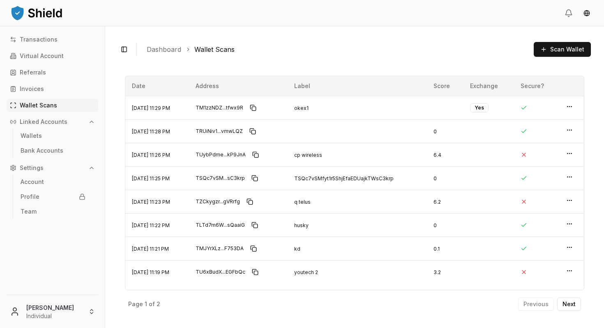
click at [263, 64] on div "Toggle Sidebar Dashboard Wallet Scans Scan Wallet TM1zzNDZ...tfwx9R TM1zzNDZD2D…" at bounding box center [354, 176] width 499 height 301
click at [562, 14] on header at bounding box center [302, 13] width 604 height 26
click at [568, 14] on icon at bounding box center [569, 11] width 6 height 5
click at [566, 14] on icon at bounding box center [569, 11] width 6 height 5
click at [587, 12] on html "Transactions Virtual Account Referrals Invoices Wallet Scans Linked Accounts Wa…" at bounding box center [302, 164] width 604 height 328
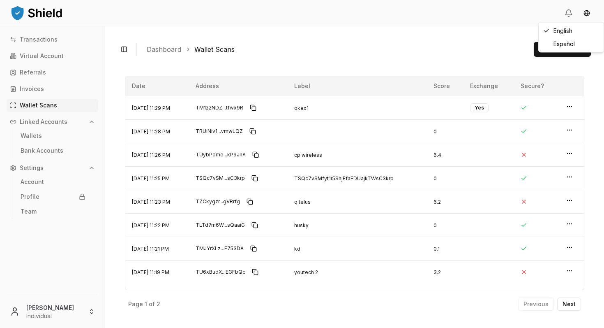
click at [563, 13] on html "Transactions Virtual Account Referrals Invoices Wallet Scans Linked Accounts Wa…" at bounding box center [302, 164] width 604 height 328
click at [567, 13] on icon at bounding box center [569, 13] width 8 height 8
click at [569, 13] on icon at bounding box center [569, 13] width 8 height 8
click at [43, 211] on link "Team" at bounding box center [53, 211] width 72 height 13
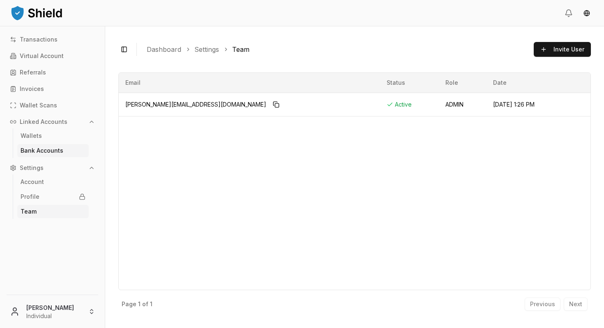
click at [55, 154] on link "Bank Accounts" at bounding box center [53, 150] width 72 height 13
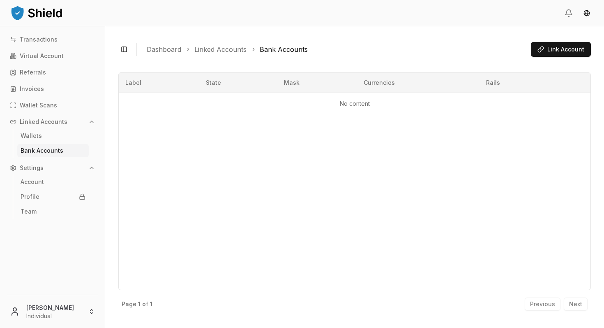
click at [54, 143] on ul "Bank Accounts" at bounding box center [53, 150] width 80 height 15
click at [53, 139] on link "Wallets" at bounding box center [53, 135] width 72 height 13
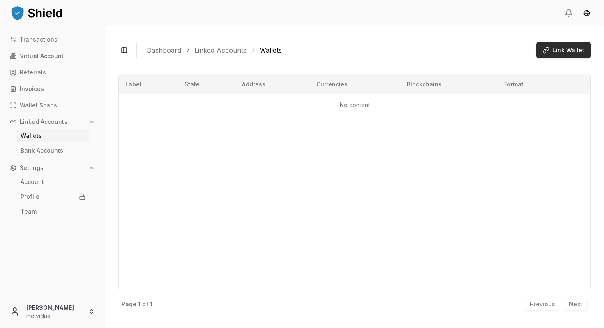
click at [564, 48] on span "Link Wallet" at bounding box center [569, 50] width 32 height 8
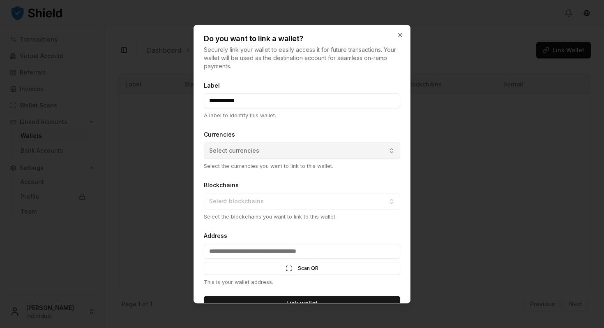
type input "**********"
click at [284, 148] on button "Select currencies" at bounding box center [302, 150] width 196 height 16
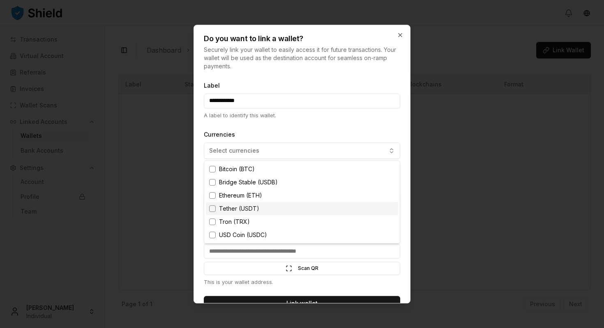
click at [272, 206] on div "Tether (USDT)" at bounding box center [302, 208] width 192 height 13
click at [272, 221] on div "Tron (TRX)" at bounding box center [302, 221] width 192 height 13
click at [298, 129] on div at bounding box center [302, 164] width 604 height 328
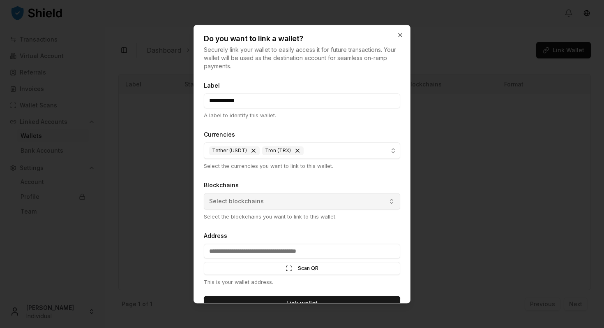
click at [259, 206] on button "Select blockchains" at bounding box center [302, 201] width 196 height 16
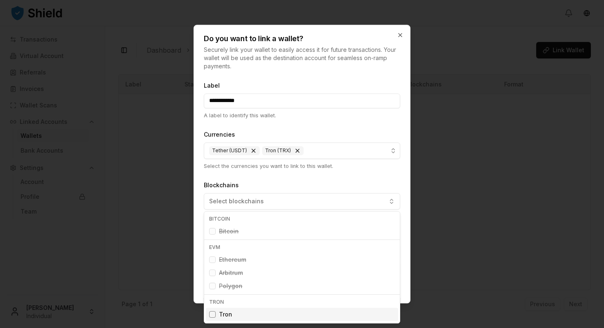
click at [252, 314] on div "Tron" at bounding box center [302, 313] width 192 height 13
click at [252, 175] on div at bounding box center [302, 164] width 604 height 328
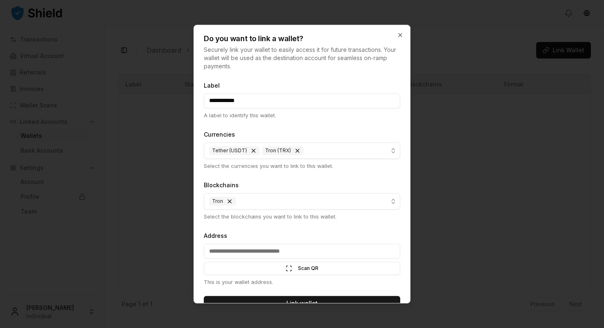
click at [254, 254] on input "Address" at bounding box center [302, 250] width 196 height 15
paste input "**********"
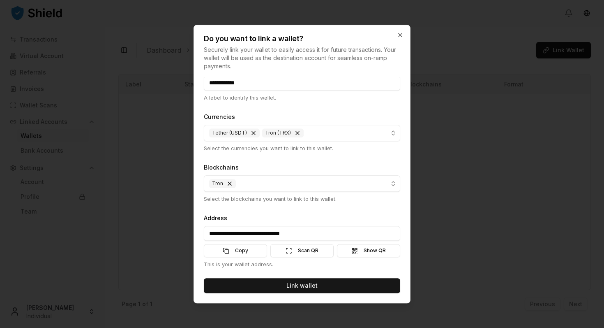
scroll to position [18, 0]
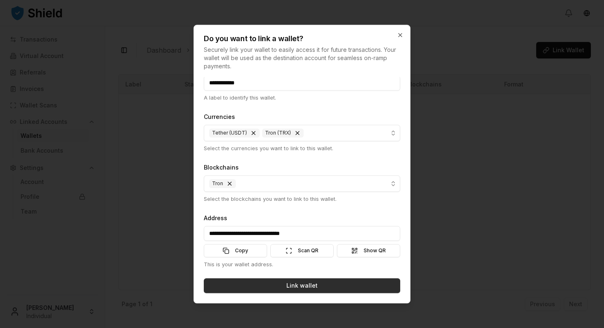
type input "**********"
click at [299, 286] on button "Link wallet" at bounding box center [302, 285] width 196 height 15
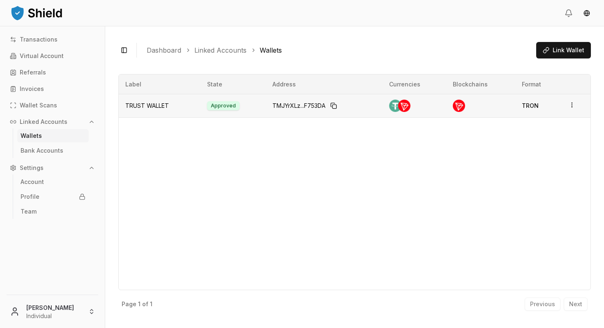
click at [577, 101] on td at bounding box center [576, 105] width 28 height 23
click at [571, 104] on html "Transactions Virtual Account Referrals Invoices Wallet Scans Linked Accounts Wa…" at bounding box center [302, 164] width 604 height 328
click at [542, 76] on div "View Details" at bounding box center [538, 73] width 50 height 13
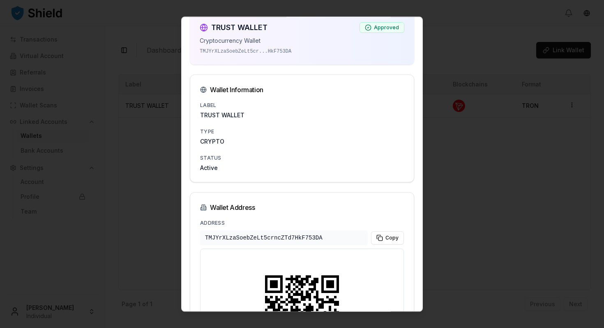
scroll to position [0, 0]
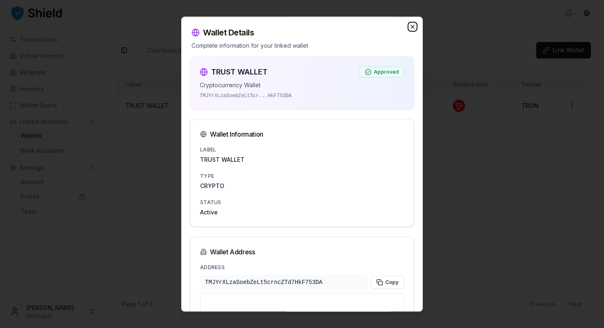
click at [412, 27] on icon "button" at bounding box center [412, 26] width 3 height 3
